Goal: Complete application form

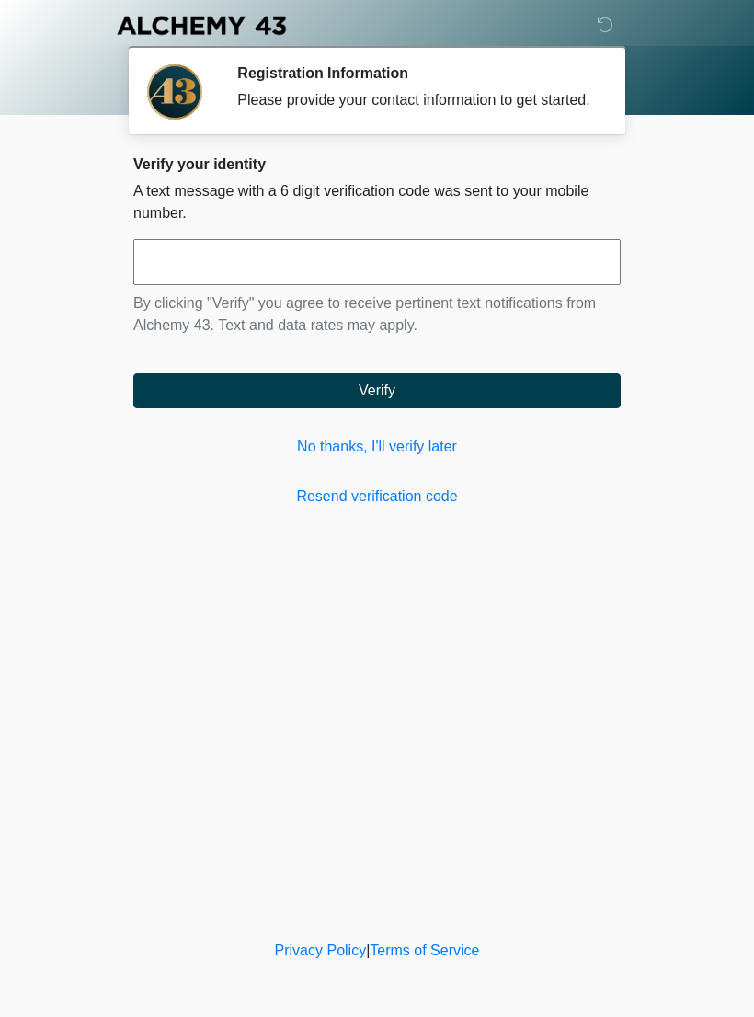
click at [513, 284] on input "text" at bounding box center [377, 262] width 488 height 46
type input "******"
click at [510, 404] on button "Verify" at bounding box center [377, 390] width 488 height 35
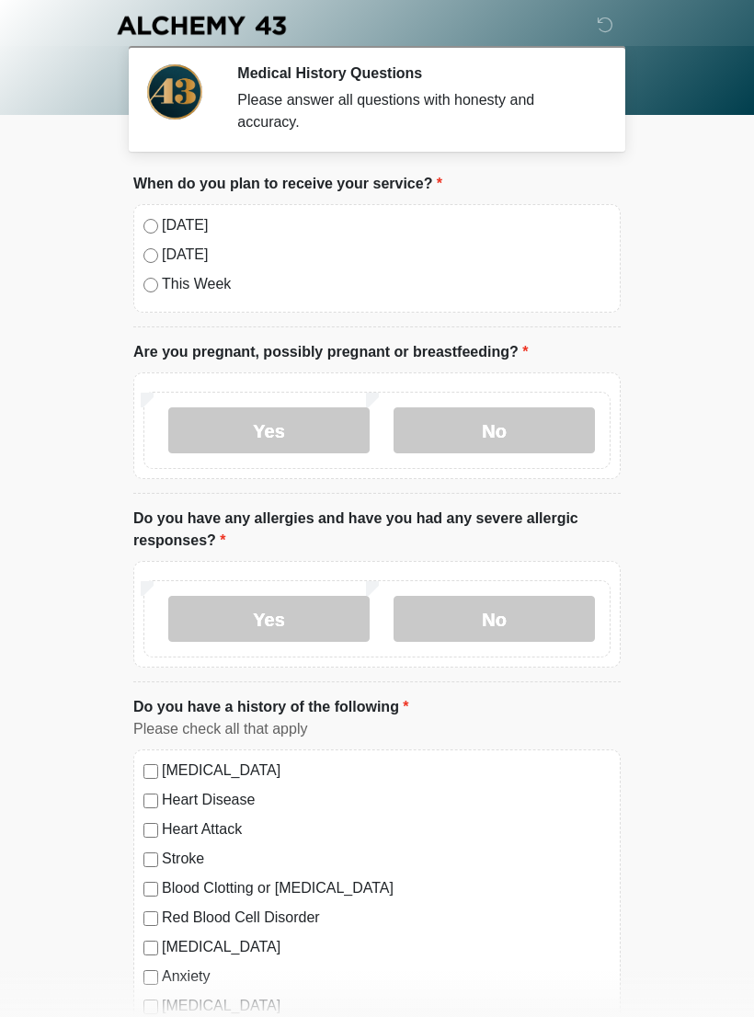
click at [509, 435] on label "No" at bounding box center [494, 431] width 201 height 46
click at [534, 612] on label "No" at bounding box center [494, 619] width 201 height 46
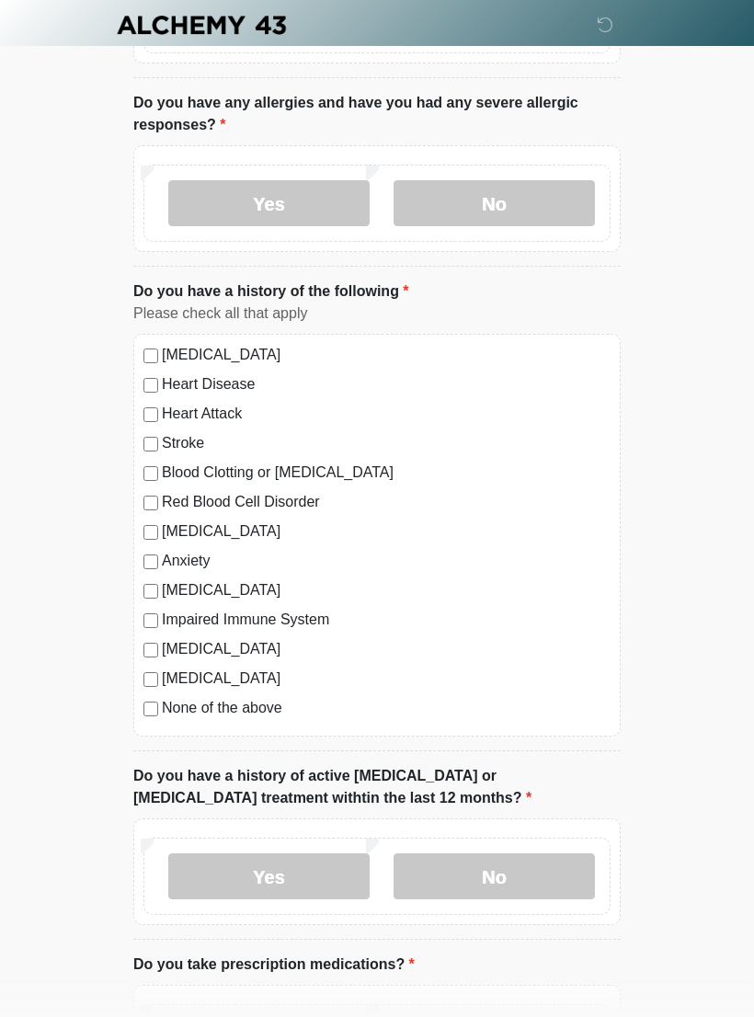
scroll to position [553, 0]
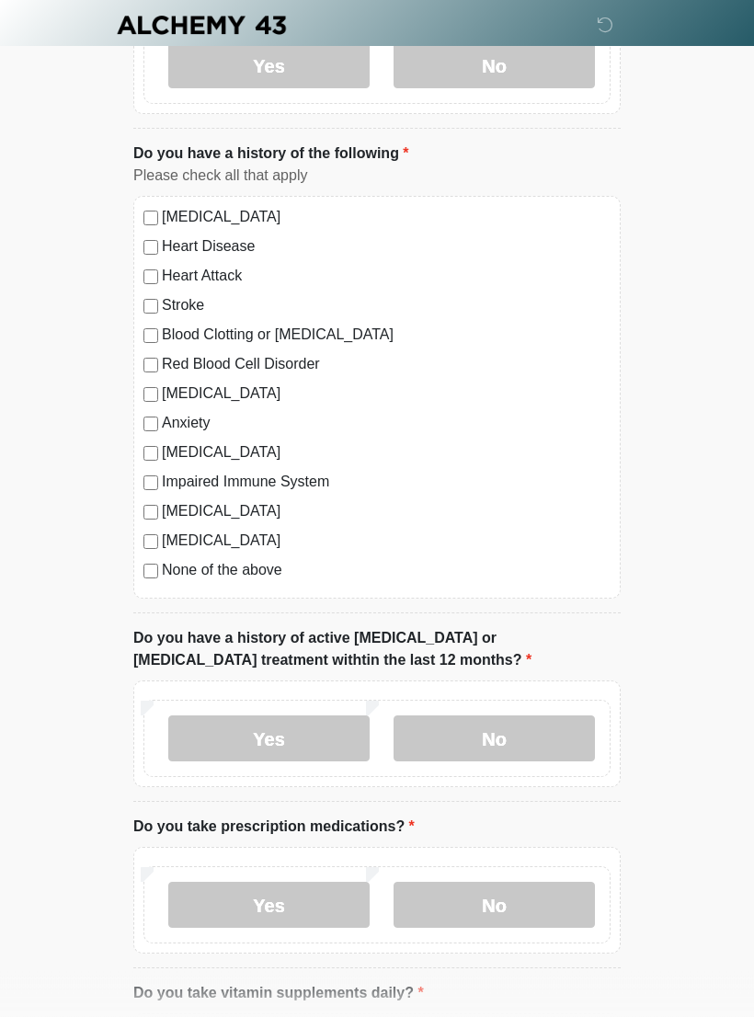
click at [570, 731] on label "No" at bounding box center [494, 740] width 201 height 46
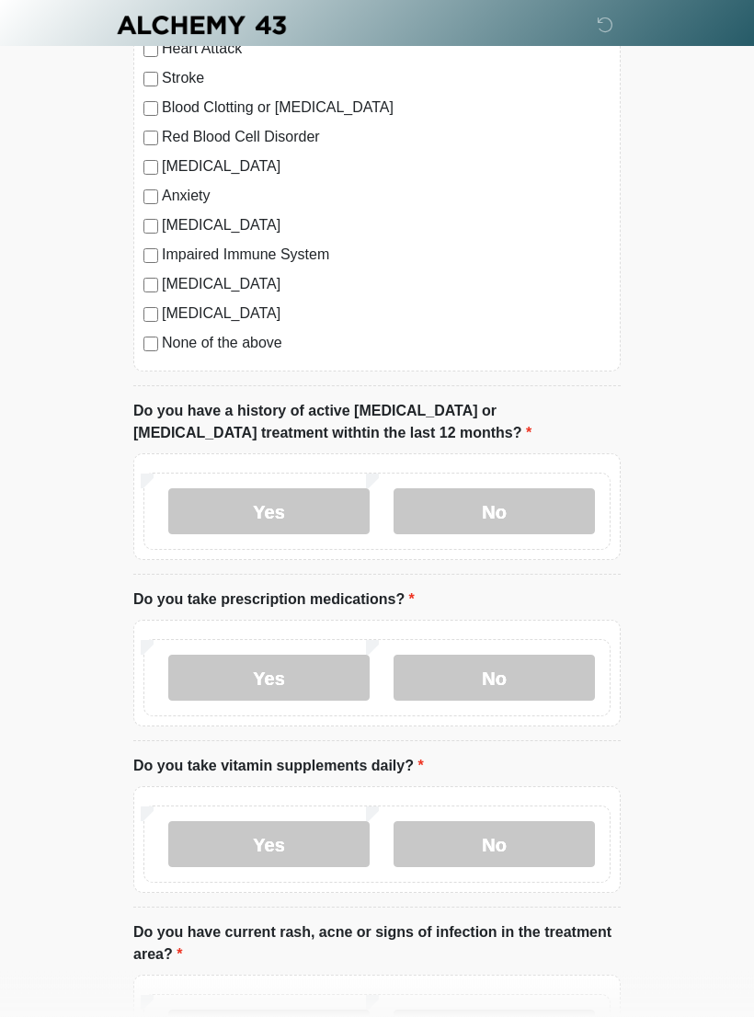
click at [545, 674] on label "No" at bounding box center [494, 679] width 201 height 46
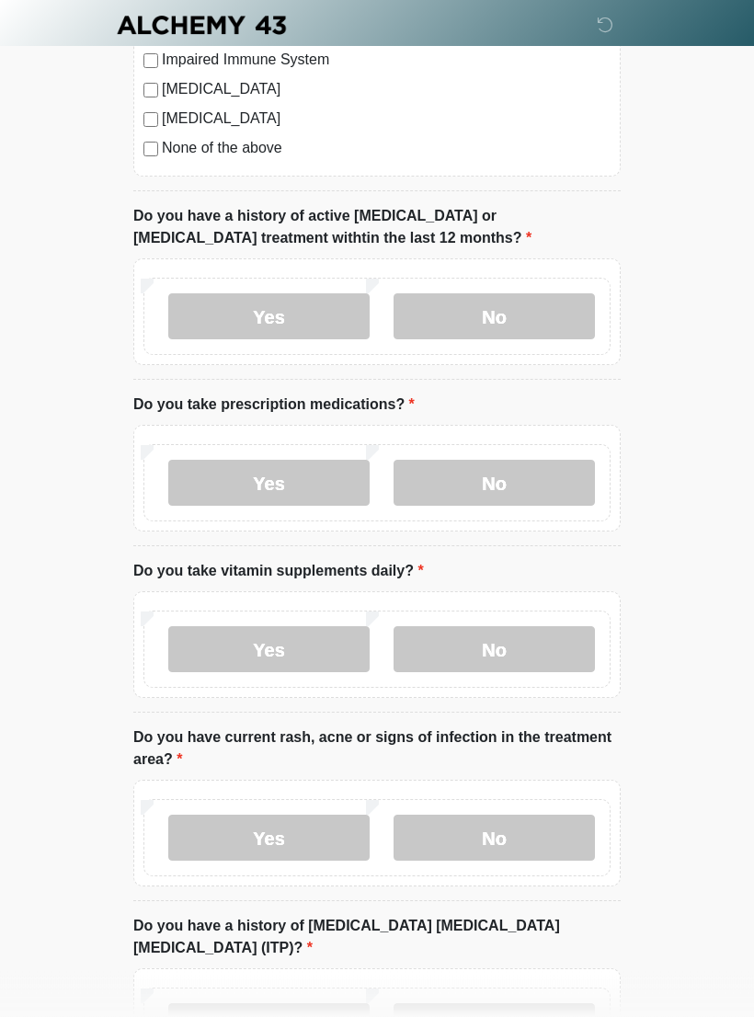
click at [532, 649] on label "No" at bounding box center [494, 650] width 201 height 46
click at [534, 849] on label "No" at bounding box center [494, 838] width 201 height 46
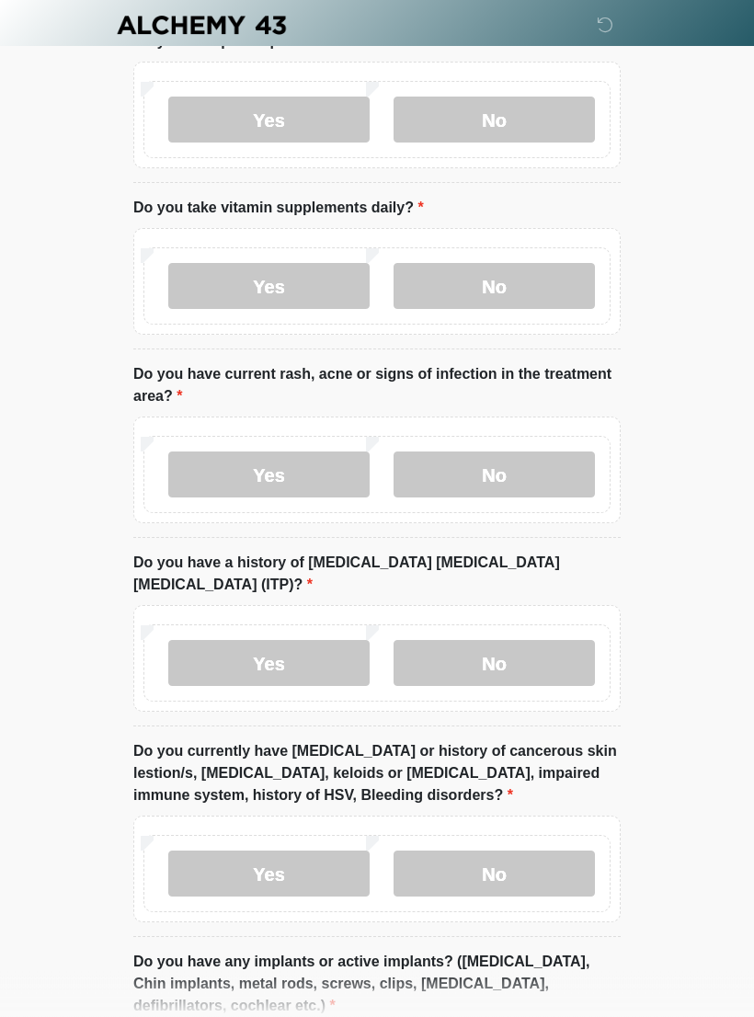
scroll to position [1347, 0]
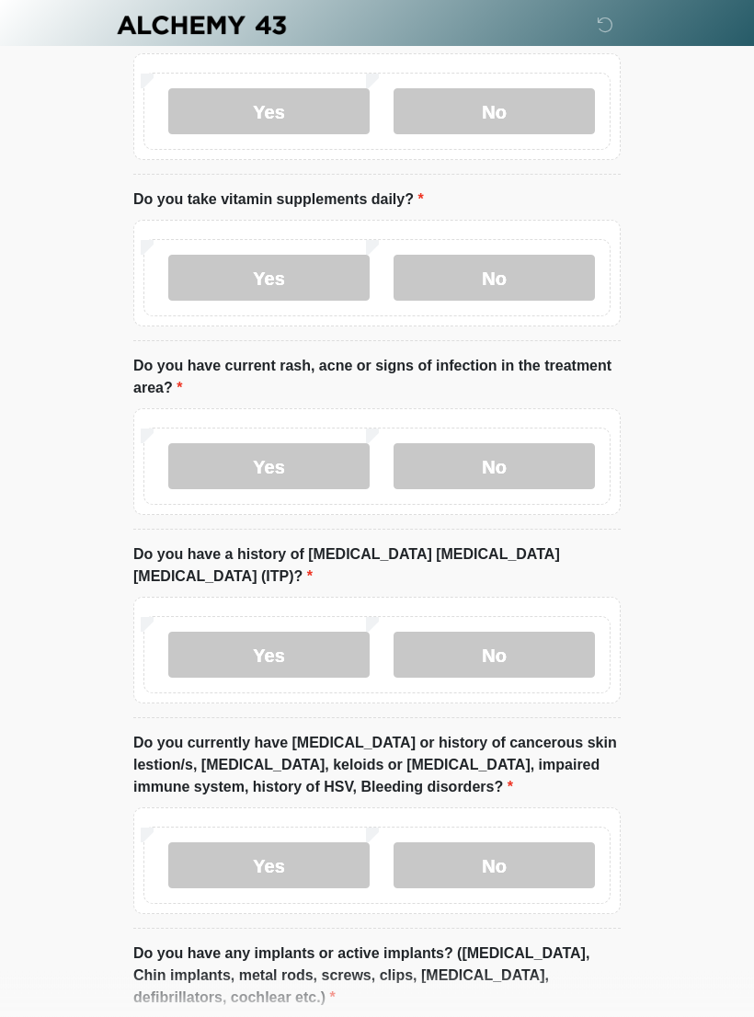
click at [547, 633] on label "No" at bounding box center [494, 656] width 201 height 46
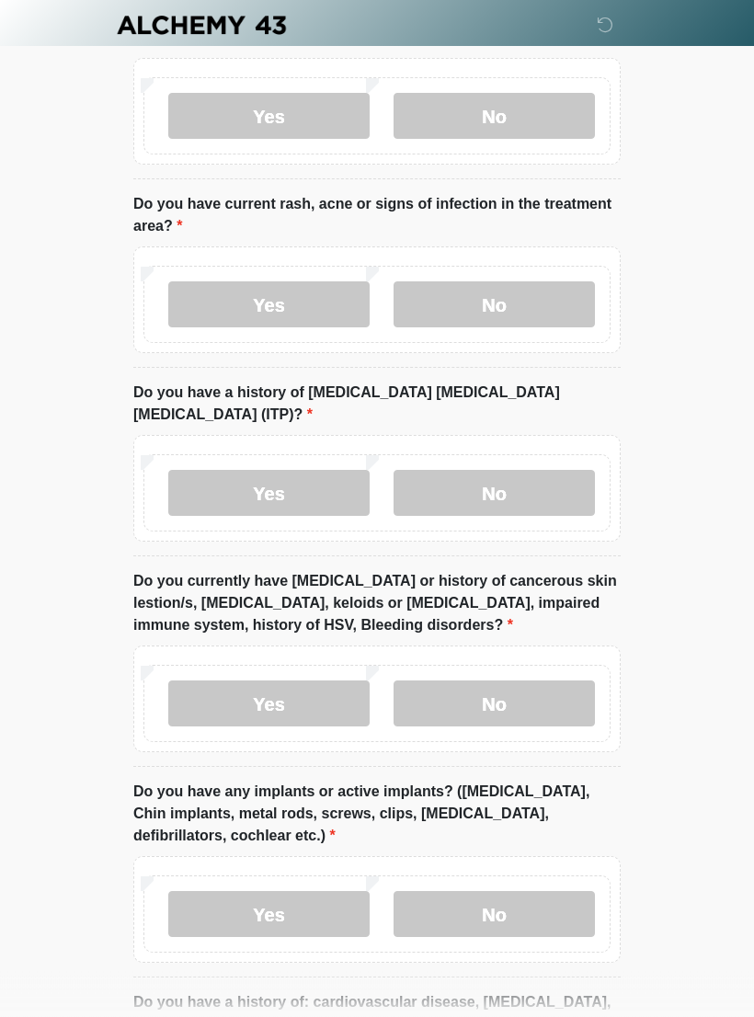
click at [546, 682] on label "No" at bounding box center [494, 705] width 201 height 46
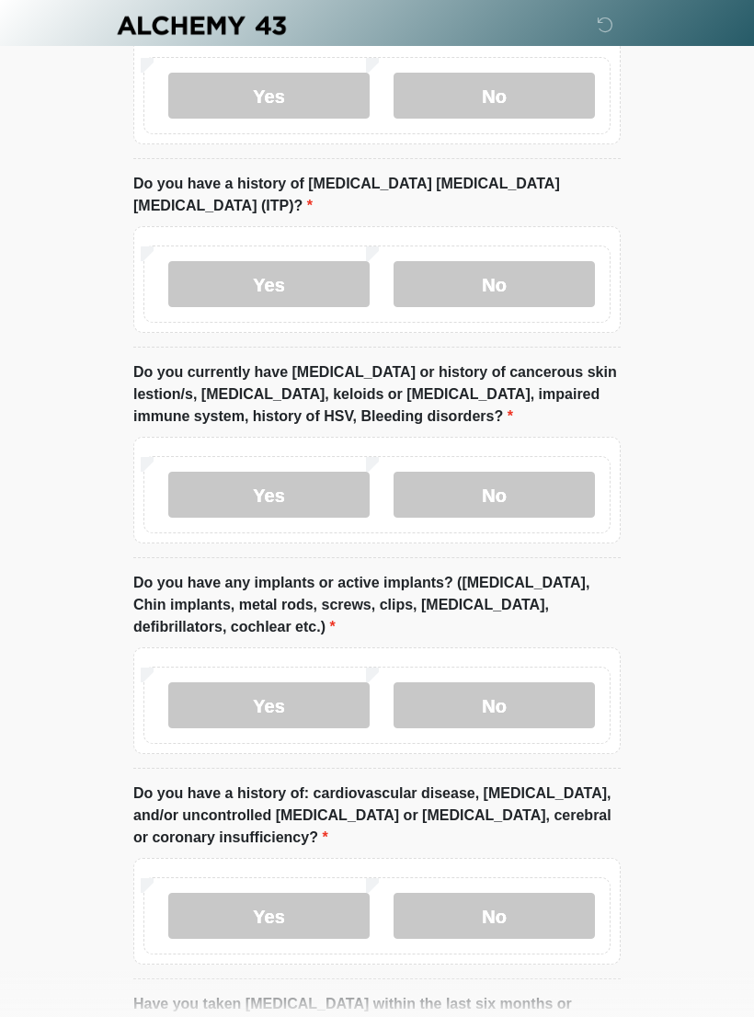
scroll to position [1719, 0]
click at [329, 682] on label "Yes" at bounding box center [268, 705] width 201 height 46
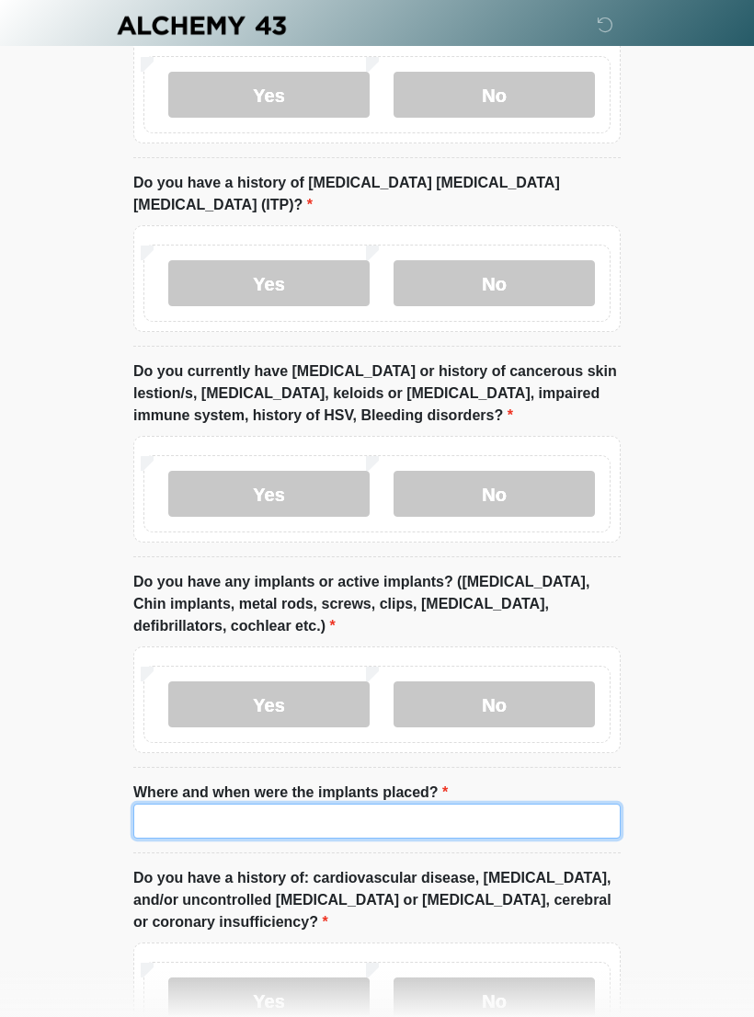
click at [436, 804] on input "Where and when were the implants placed?" at bounding box center [377, 821] width 488 height 35
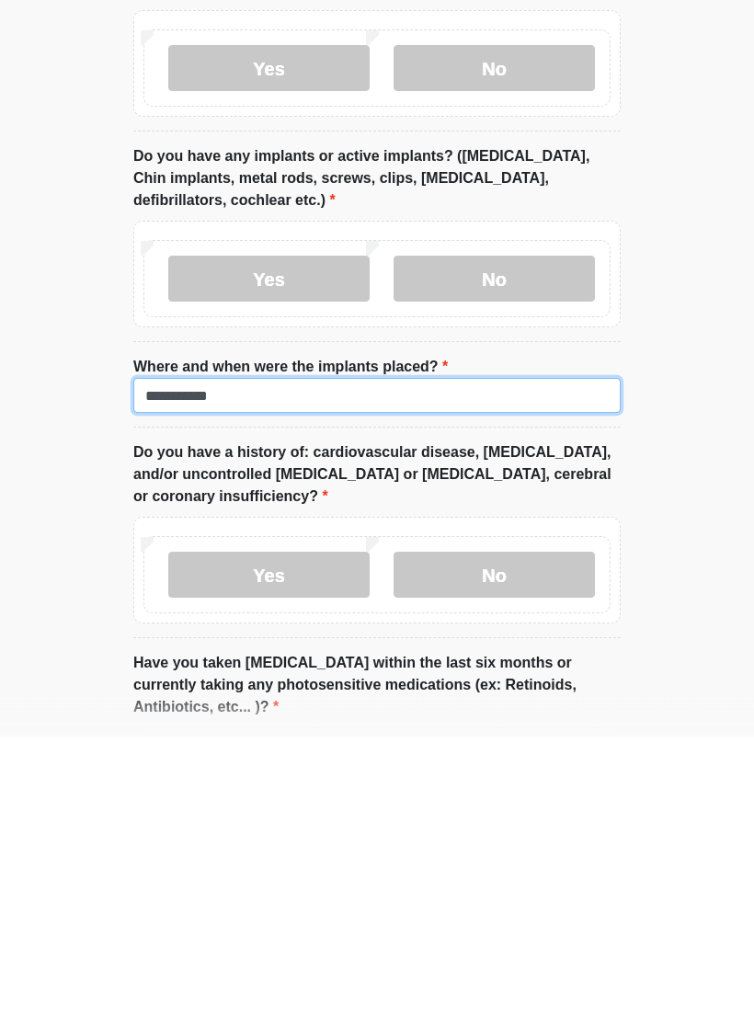
type input "**********"
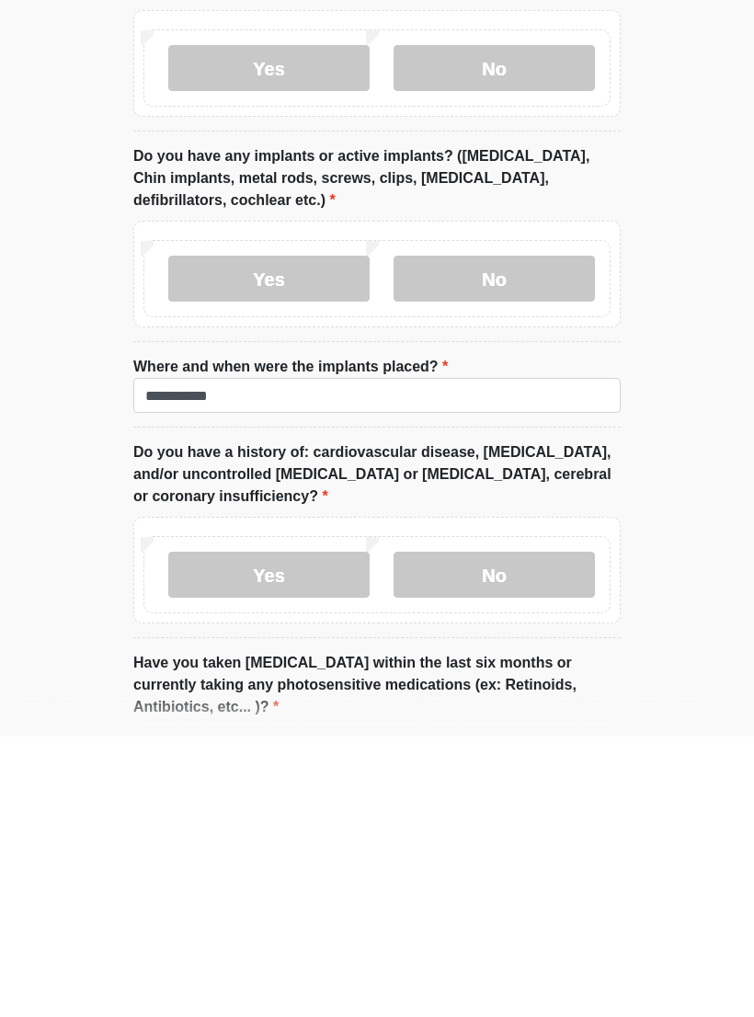
click at [541, 833] on label "No" at bounding box center [494, 856] width 201 height 46
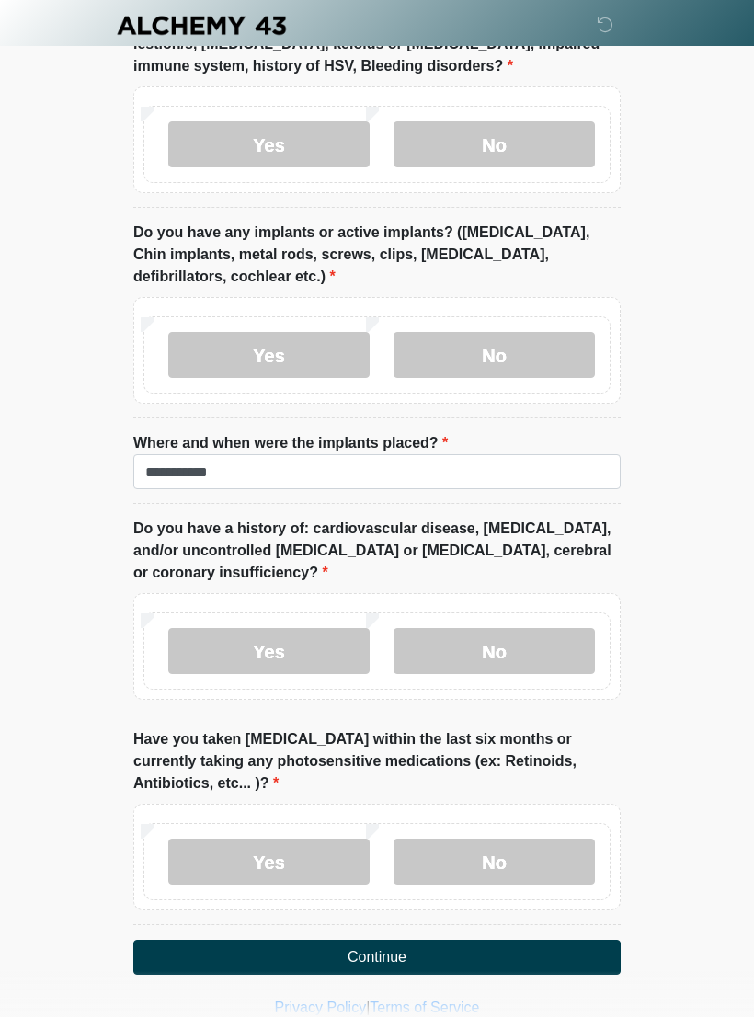
click at [549, 839] on label "No" at bounding box center [494, 862] width 201 height 46
click at [519, 940] on button "Continue" at bounding box center [377, 957] width 488 height 35
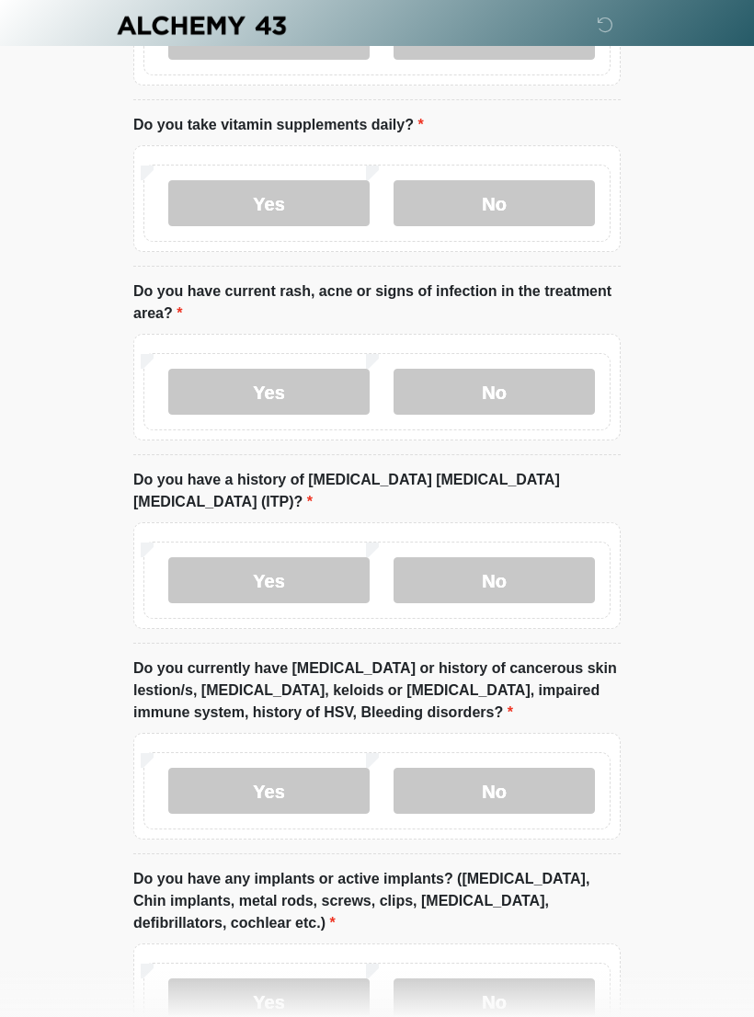
scroll to position [0, 0]
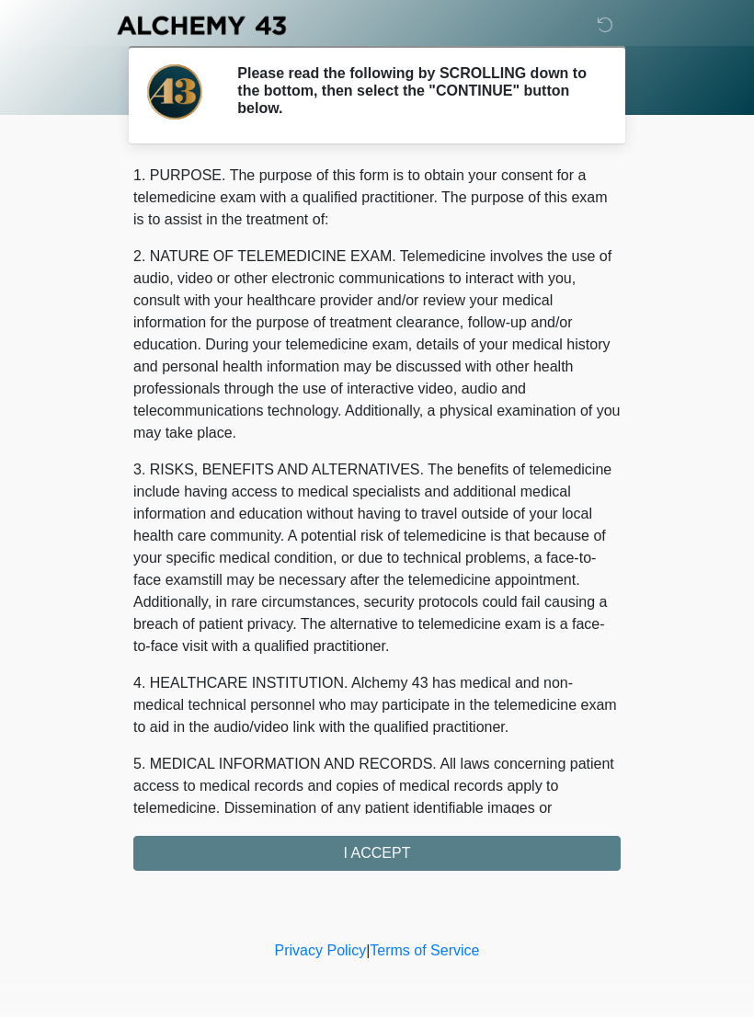
click at [459, 846] on div "1. PURPOSE. The purpose of this form is to obtain your consent for a telemedici…" at bounding box center [377, 518] width 488 height 706
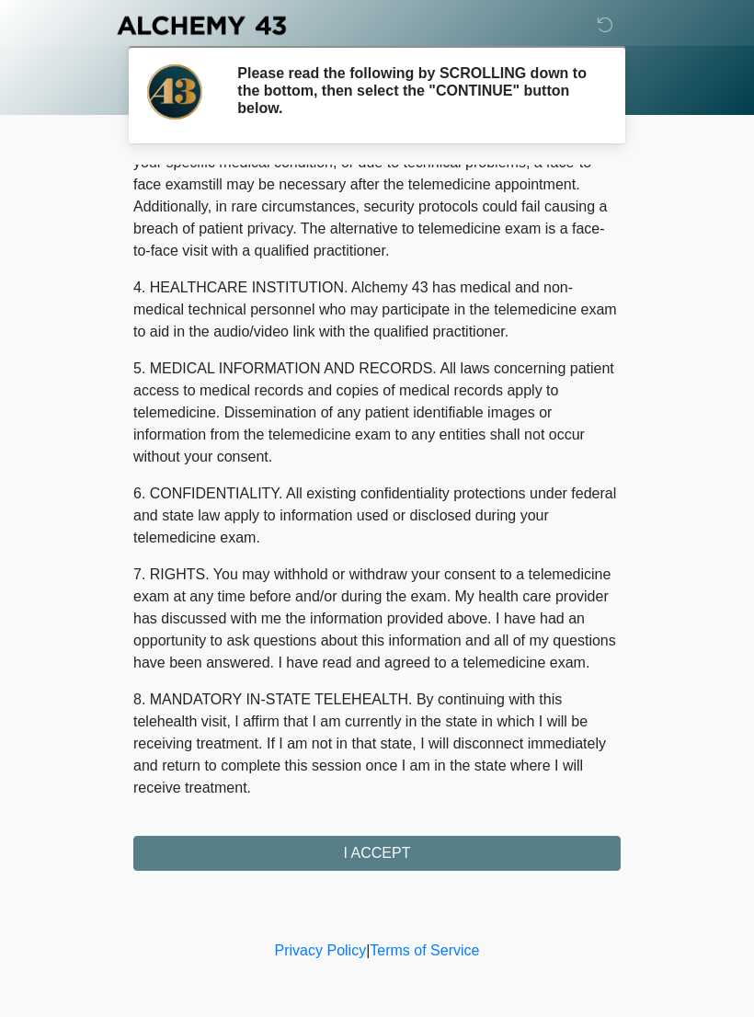
scroll to position [418, 0]
click at [395, 853] on div "1. PURPOSE. The purpose of this form is to obtain your consent for a telemedici…" at bounding box center [377, 518] width 488 height 706
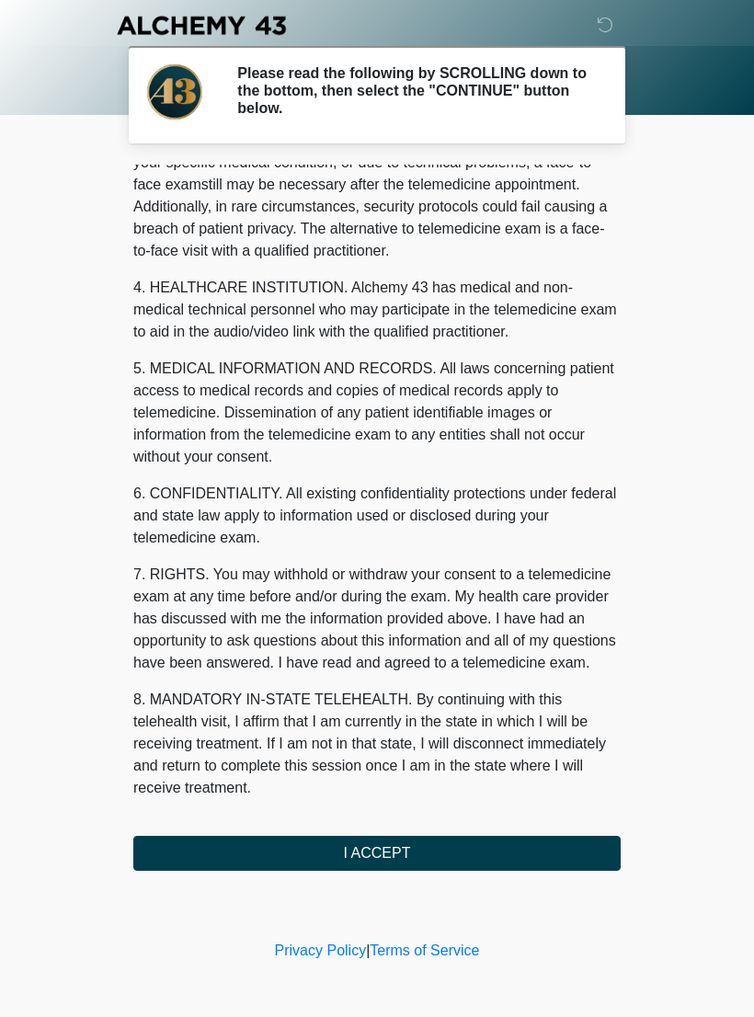
click at [406, 851] on button "I ACCEPT" at bounding box center [377, 853] width 488 height 35
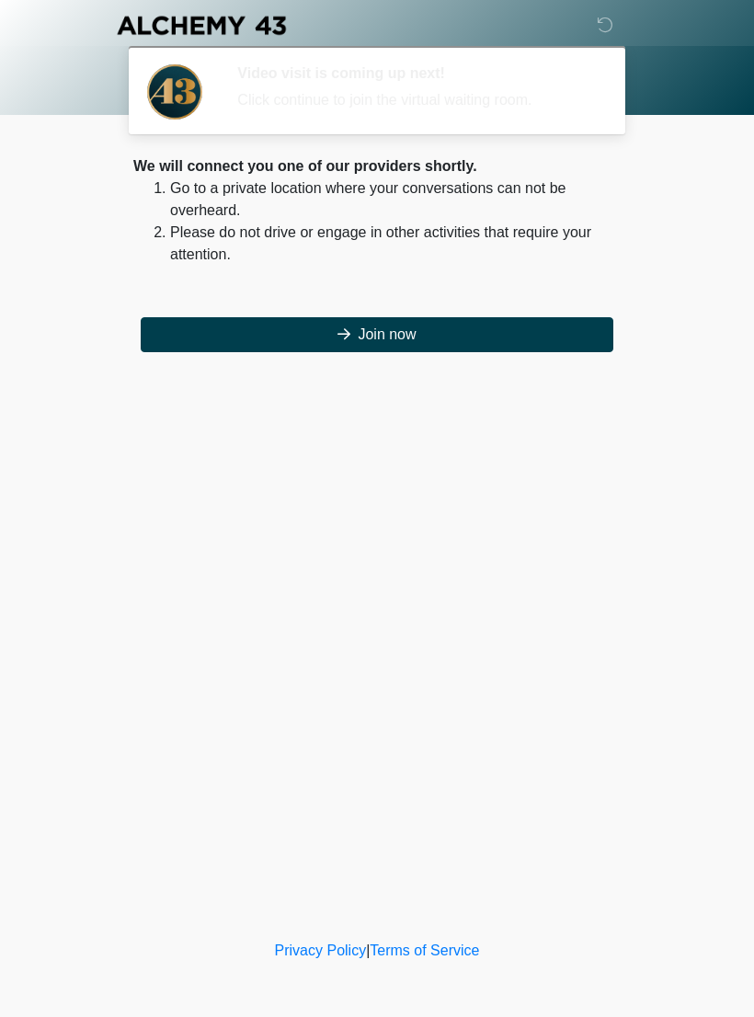
scroll to position [0, 0]
click at [441, 327] on button "Join now" at bounding box center [377, 334] width 473 height 35
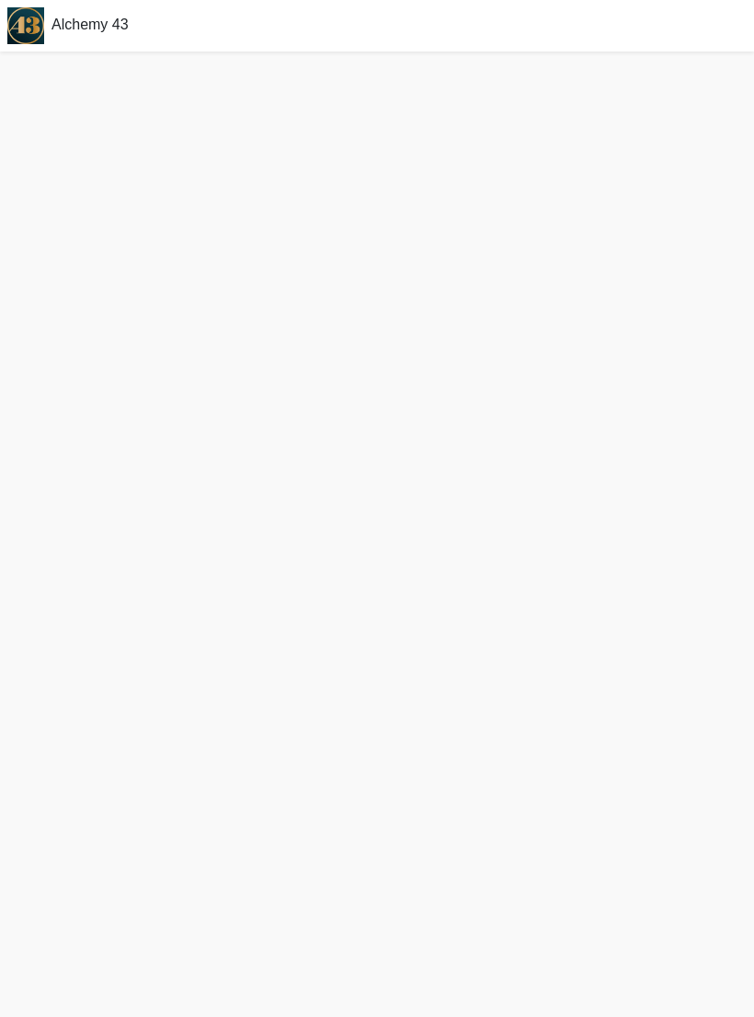
scroll to position [34, 0]
